Goal: Communication & Community: Answer question/provide support

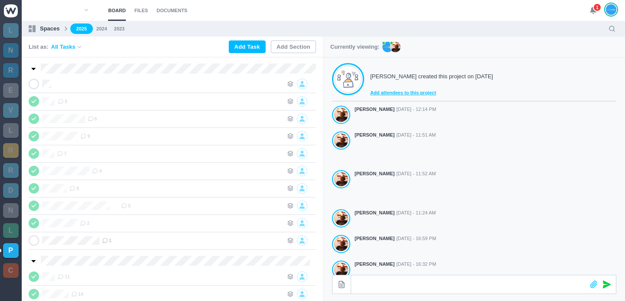
scroll to position [242, 0]
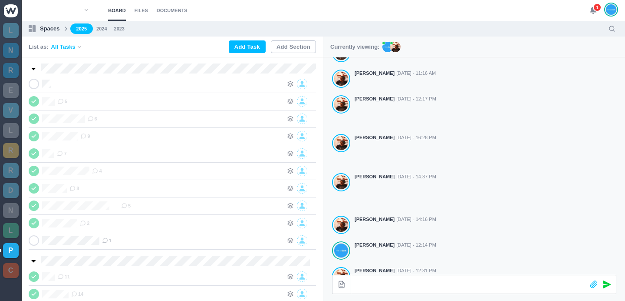
click at [594, 12] on use at bounding box center [594, 10] width 6 height 7
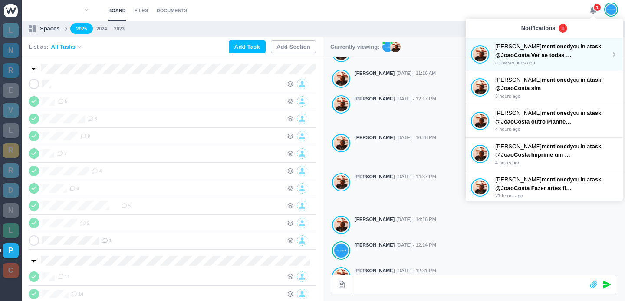
click at [532, 48] on p "[PERSON_NAME] mentioned you in a task :" at bounding box center [554, 46] width 116 height 9
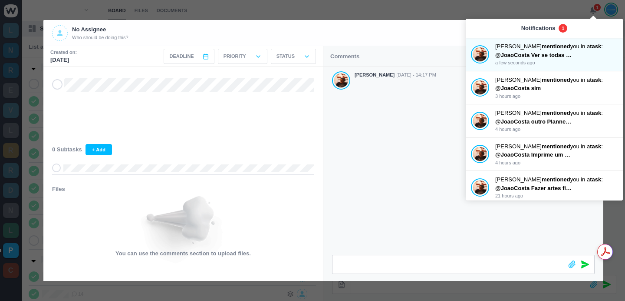
click at [358, 181] on div "[PERSON_NAME] [DATE] - 14:17 PM" at bounding box center [464, 161] width 280 height 188
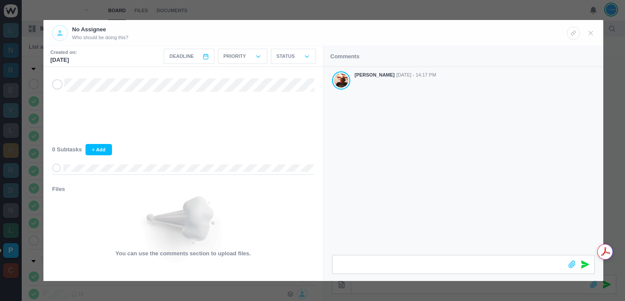
click at [426, 176] on div "[PERSON_NAME] [DATE] - 14:17 PM" at bounding box center [464, 161] width 280 height 188
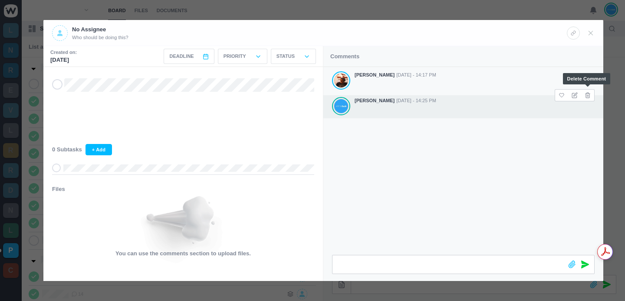
click at [585, 93] on icon at bounding box center [588, 95] width 6 height 6
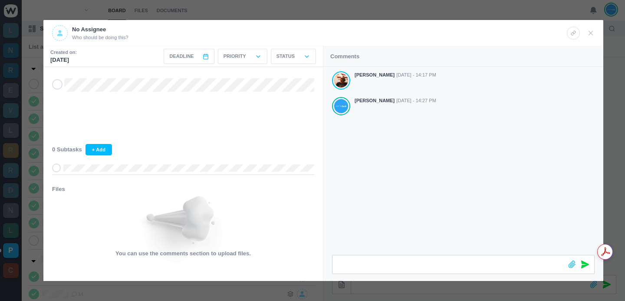
click at [391, 15] on div at bounding box center [312, 150] width 625 height 301
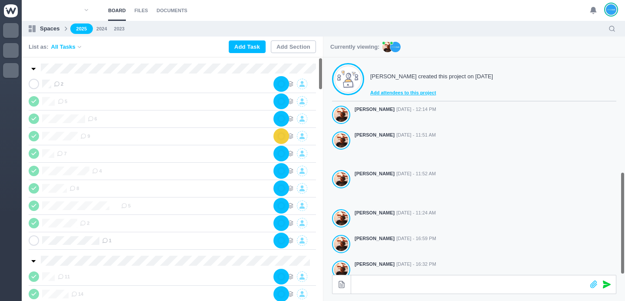
scroll to position [242, 0]
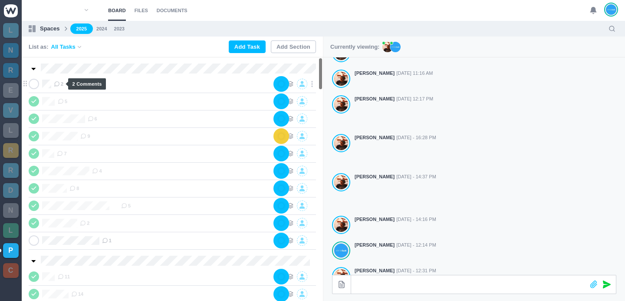
click at [62, 82] on span "2" at bounding box center [59, 83] width 10 height 7
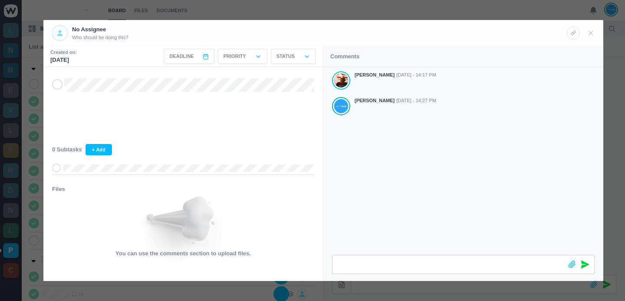
click at [441, 13] on div at bounding box center [312, 150] width 625 height 301
